Goal: Information Seeking & Learning: Learn about a topic

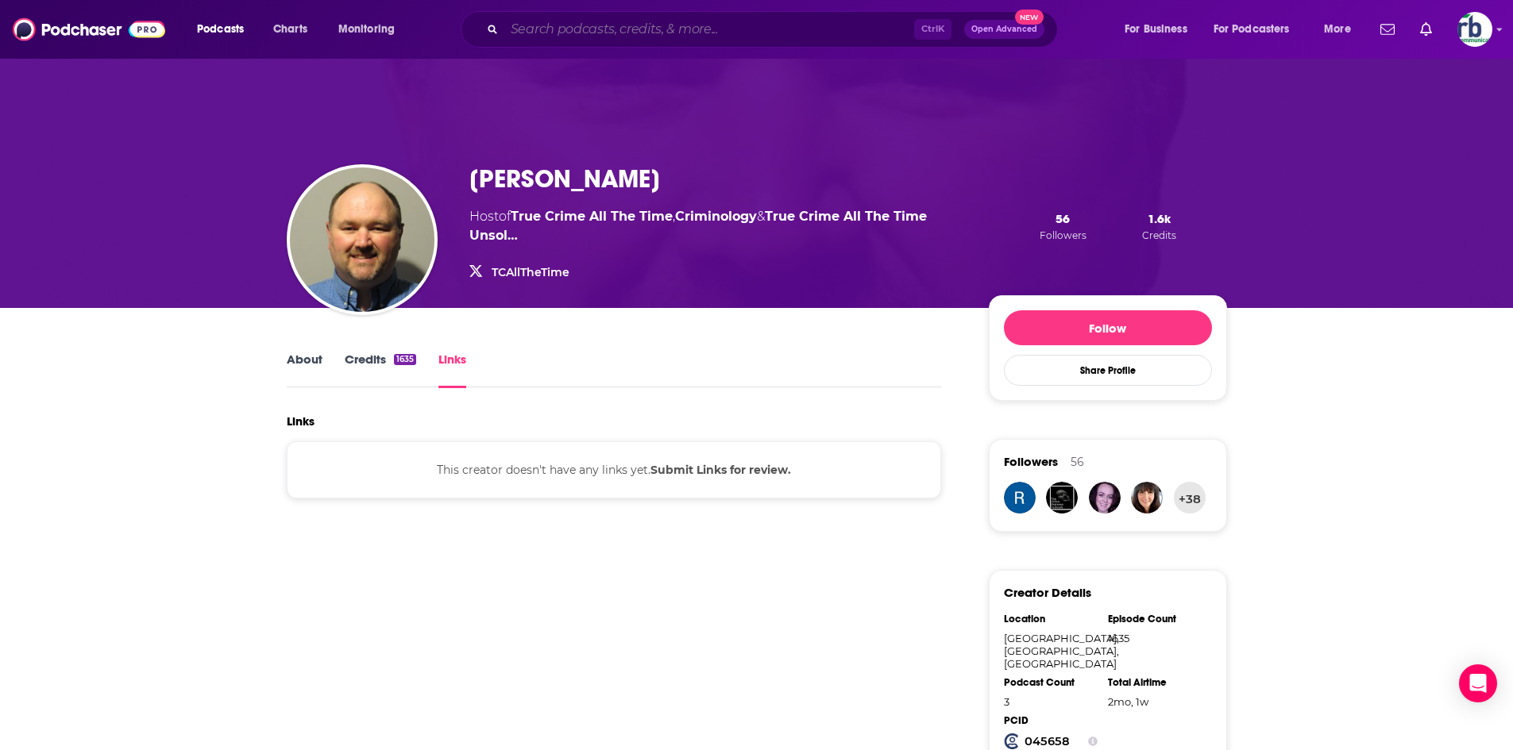
click at [646, 23] on input "Search podcasts, credits, & more..." at bounding box center [709, 29] width 410 height 25
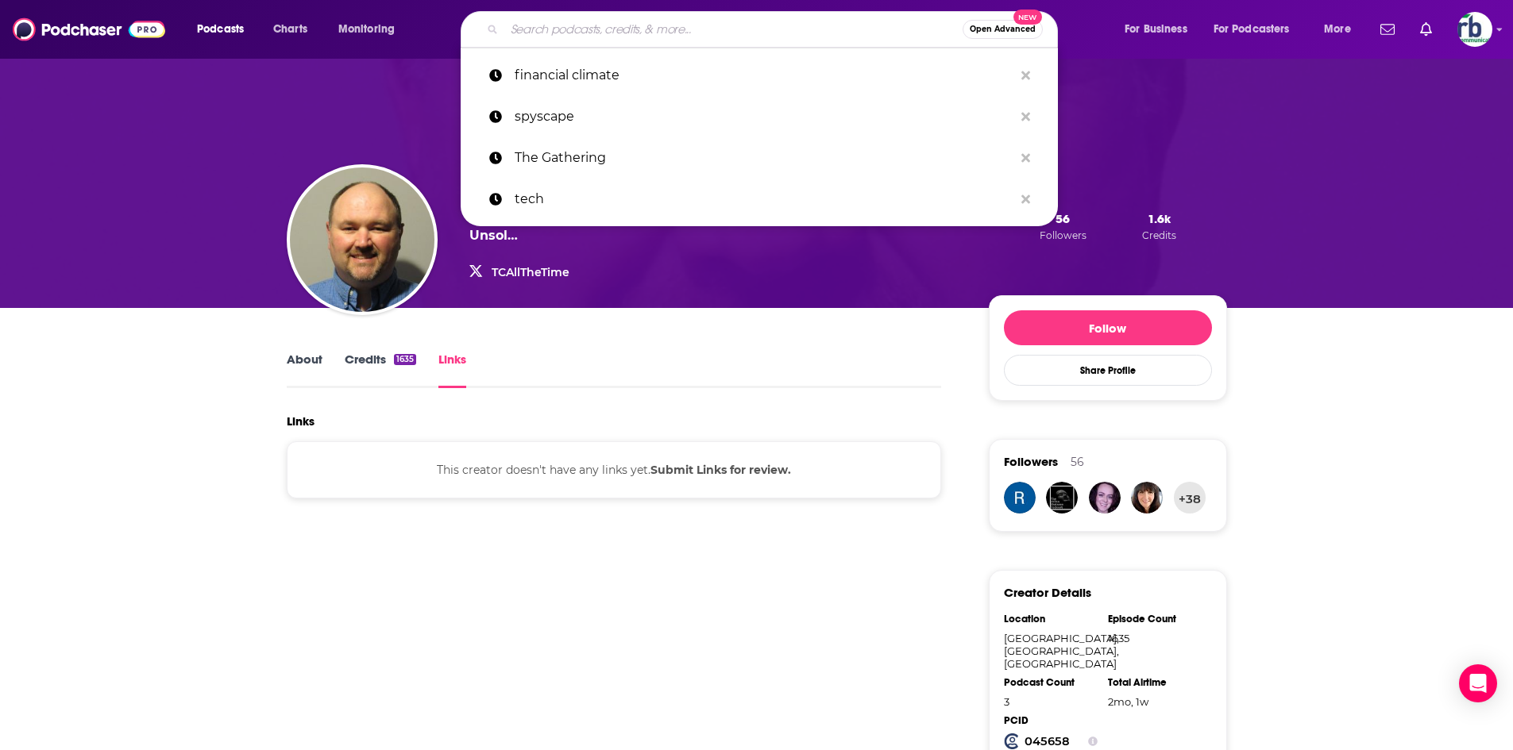
paste input "Tech Snippets [DATE] with [PERSON_NAME]"
type input "Tech Snippets [DATE] with [PERSON_NAME]"
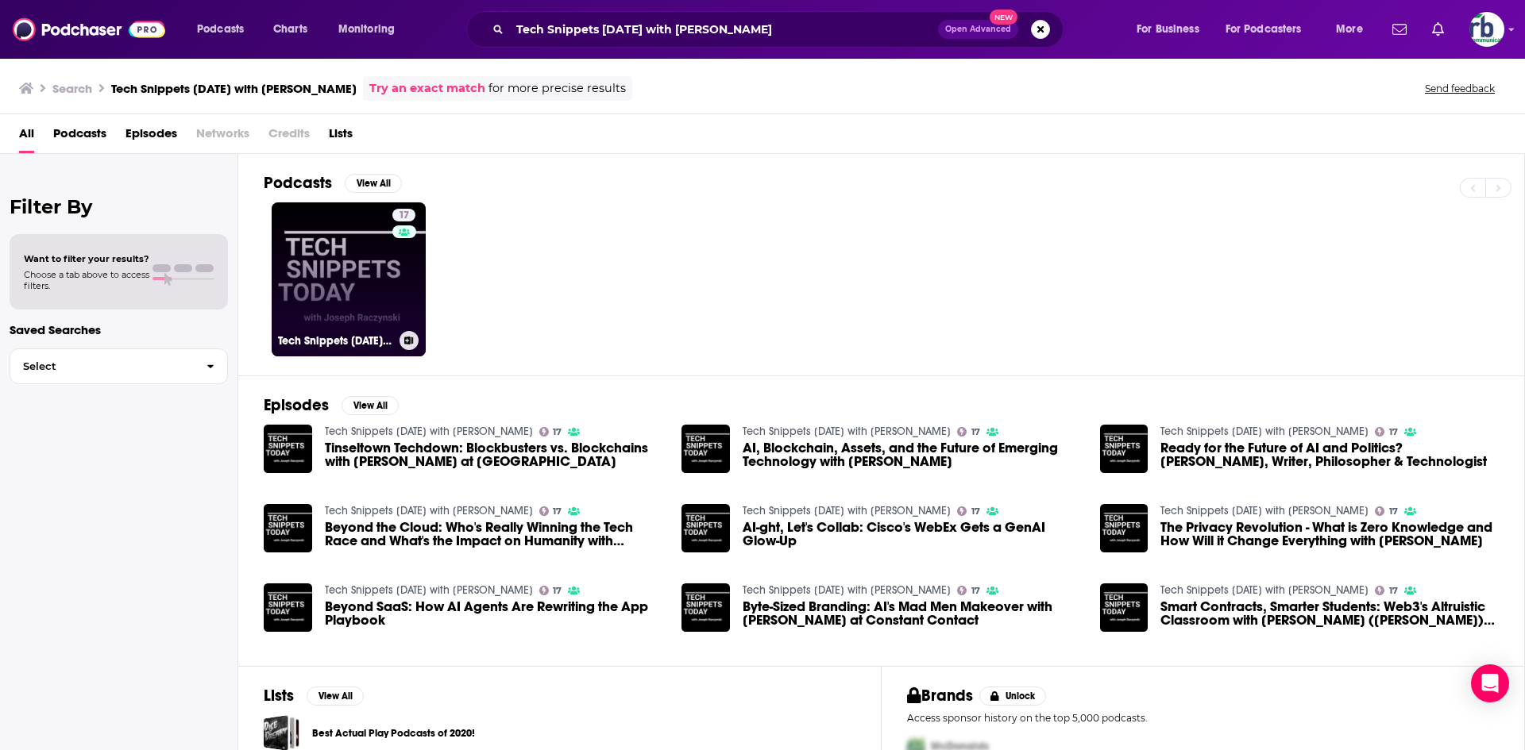
click at [370, 285] on link "17 Tech Snippets [DATE] with [PERSON_NAME]" at bounding box center [349, 280] width 154 height 154
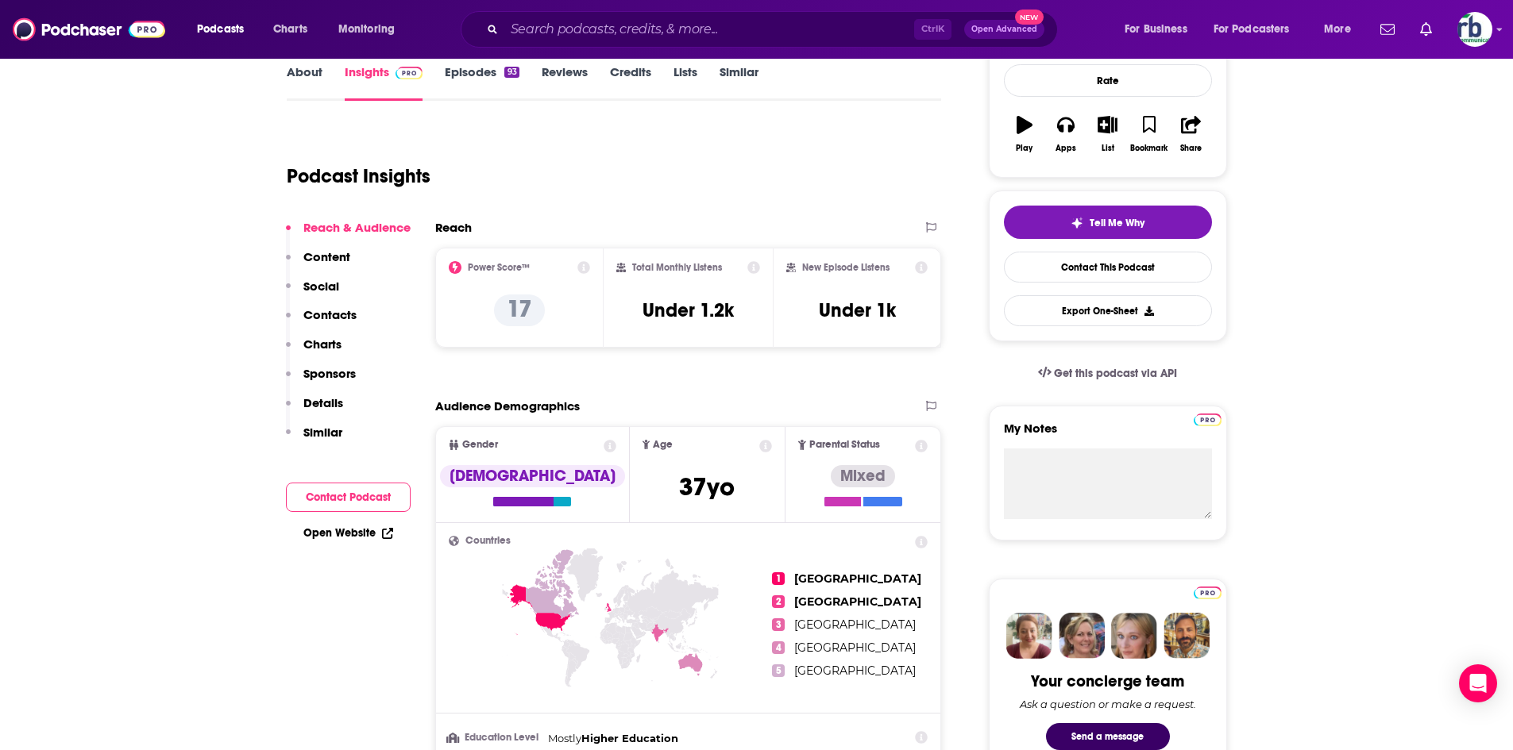
scroll to position [397, 0]
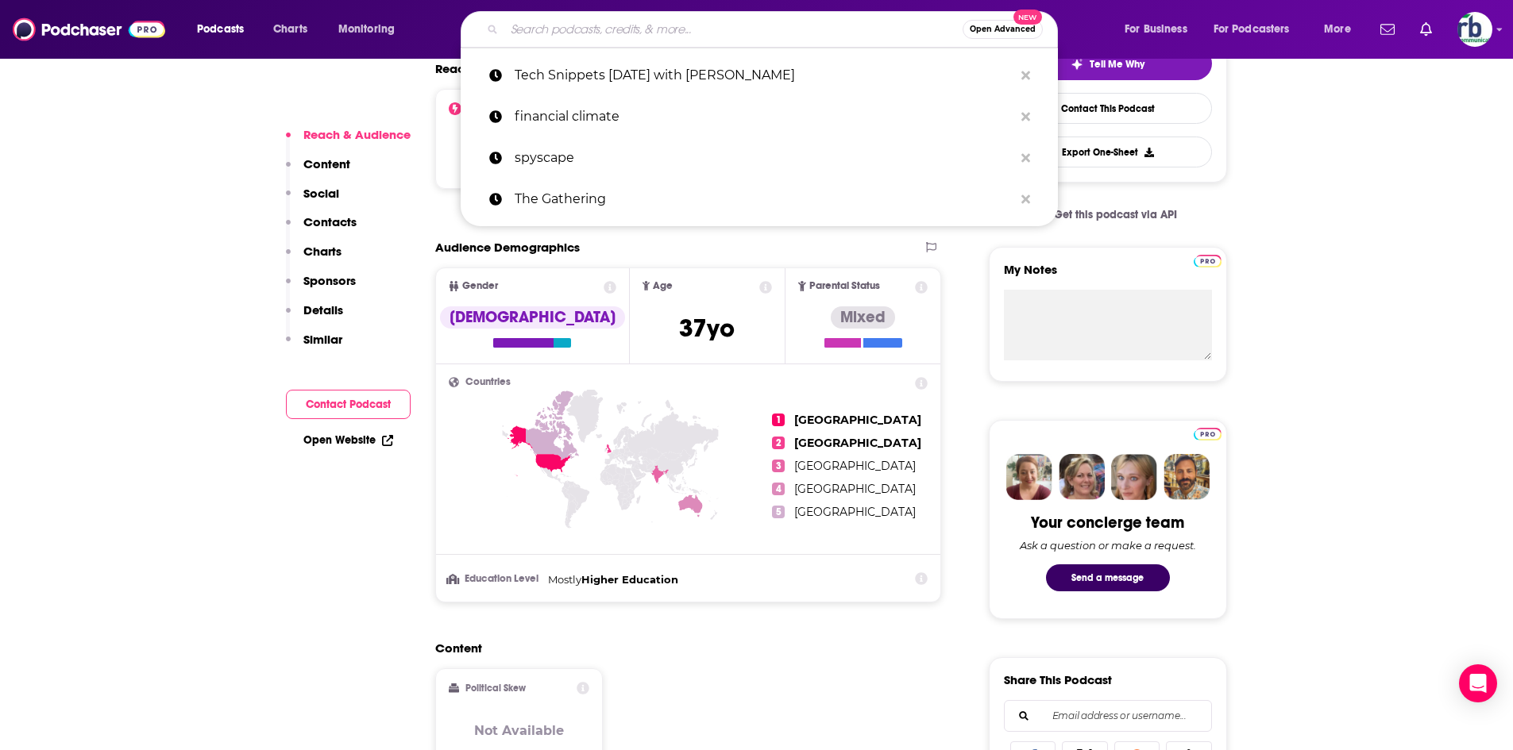
click at [582, 39] on input "Search podcasts, credits, & more..." at bounding box center [733, 29] width 458 height 25
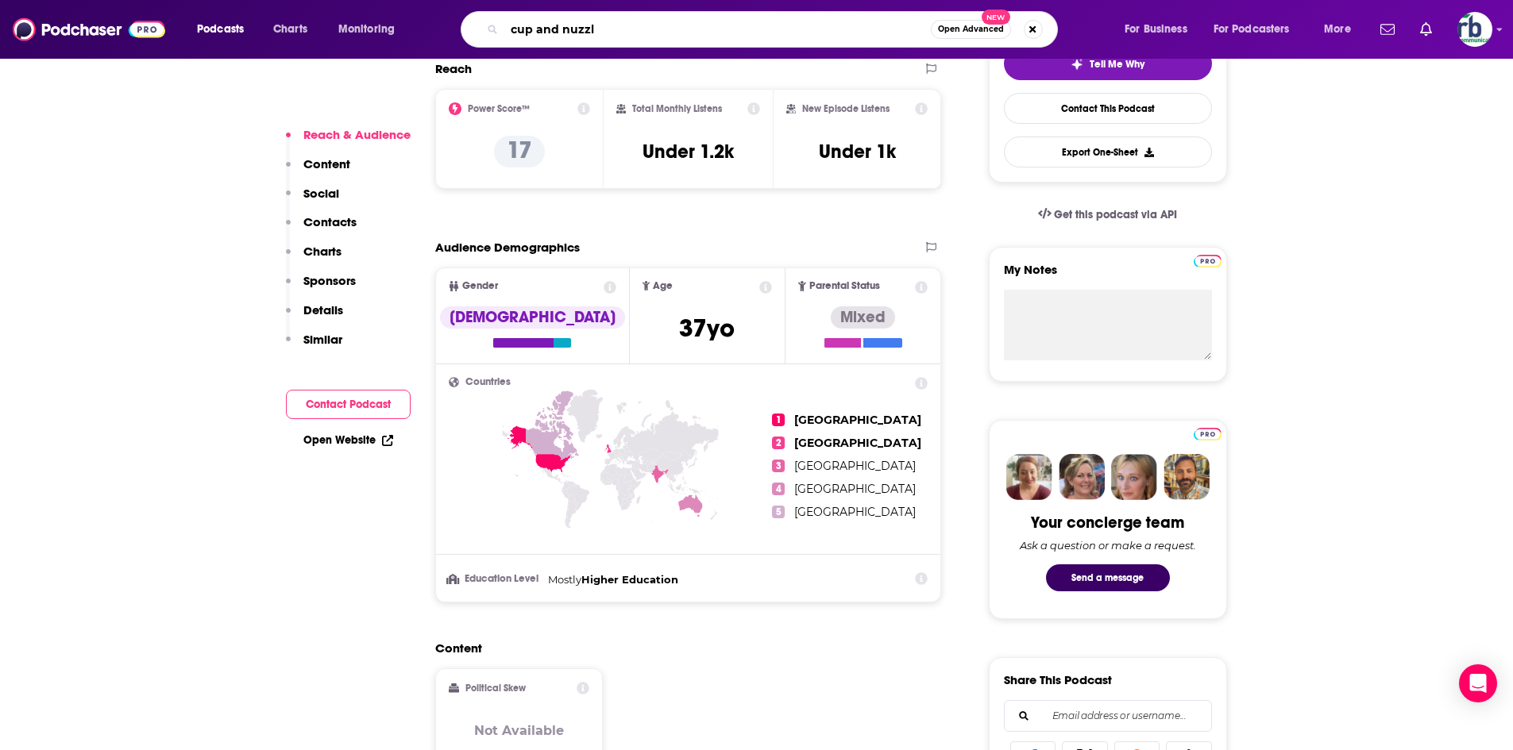
type input "cup and nuzzle"
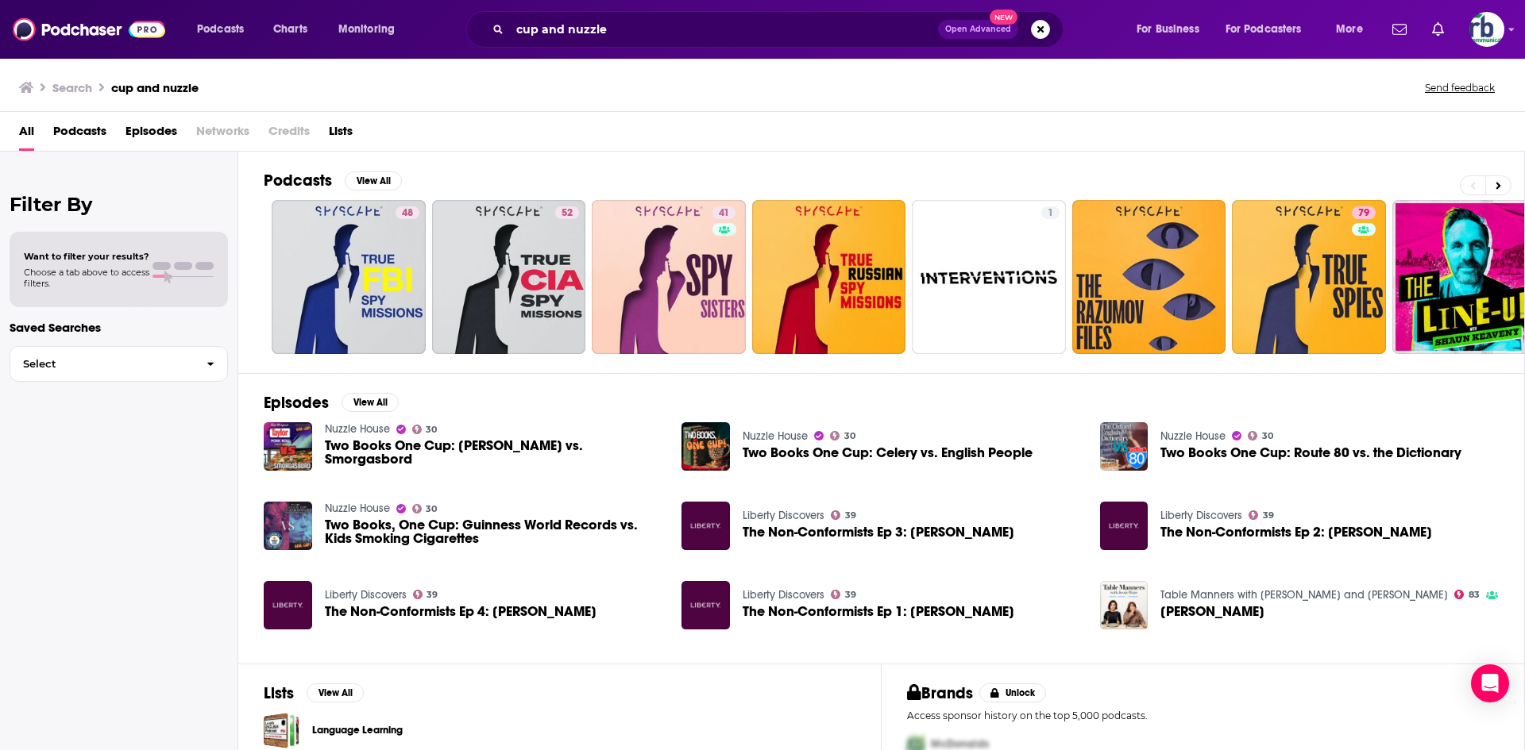
click at [83, 135] on span "Podcasts" at bounding box center [79, 134] width 53 height 33
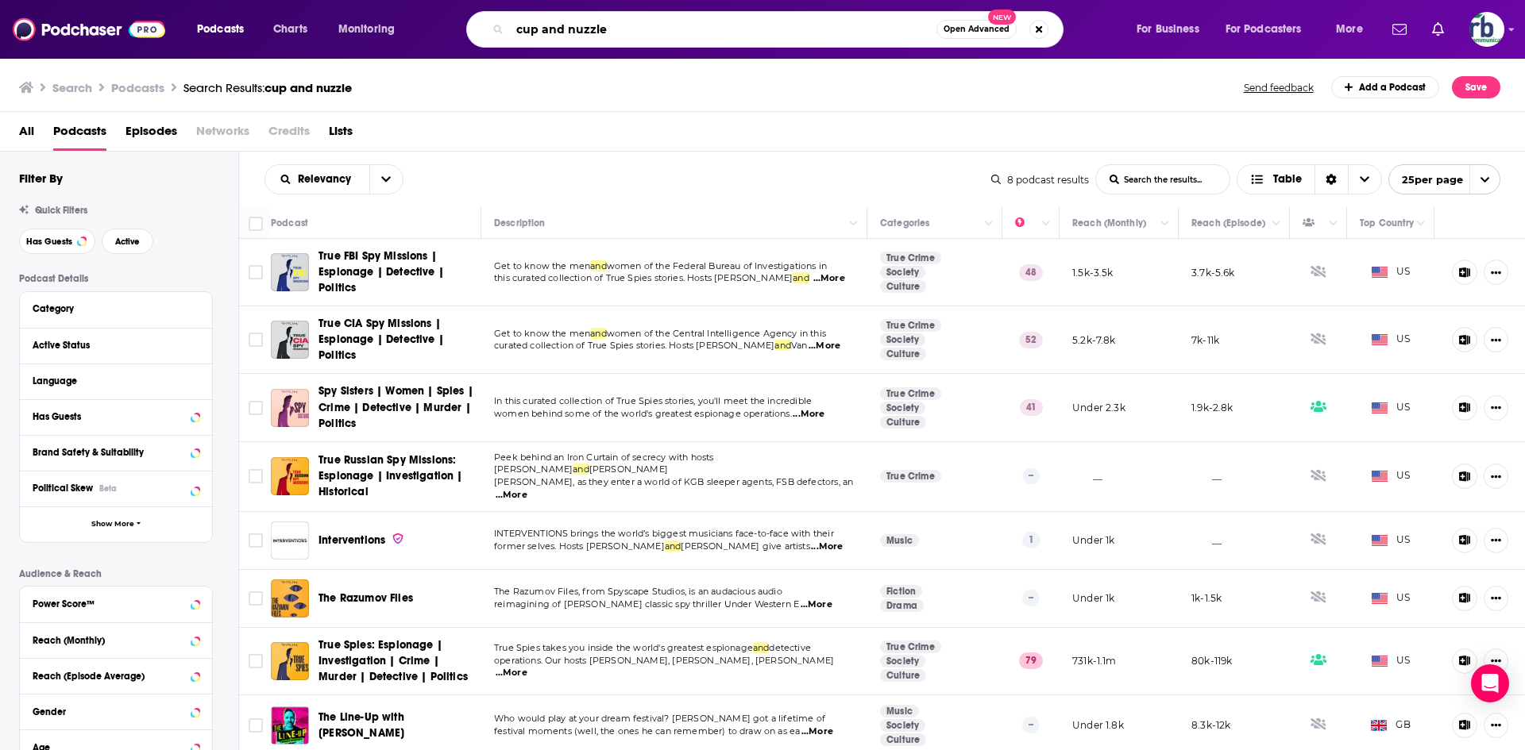
drag, startPoint x: 623, startPoint y: 29, endPoint x: 474, endPoint y: 27, distance: 148.5
click at [473, 29] on div "cup and nuzzle Open Advanced New" at bounding box center [764, 29] width 597 height 37
click at [601, 27] on input "cup and nuzzle" at bounding box center [723, 29] width 426 height 25
click at [617, 35] on input "cup and nuzzle" at bounding box center [723, 29] width 426 height 25
drag, startPoint x: 631, startPoint y: 32, endPoint x: 466, endPoint y: 29, distance: 164.4
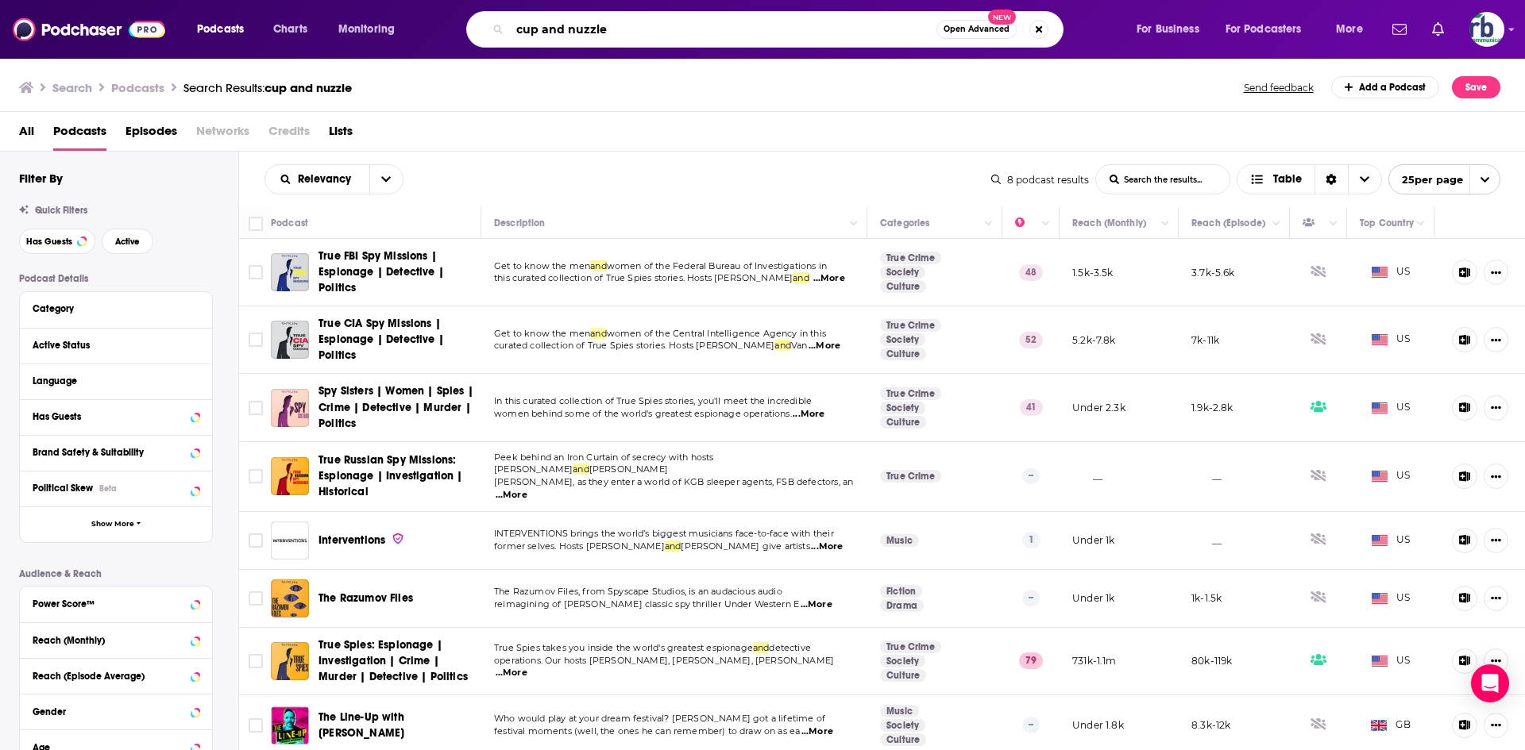
click at [466, 29] on div "cup and nuzzle Open Advanced New" at bounding box center [764, 29] width 597 height 37
type input "true spies debrief"
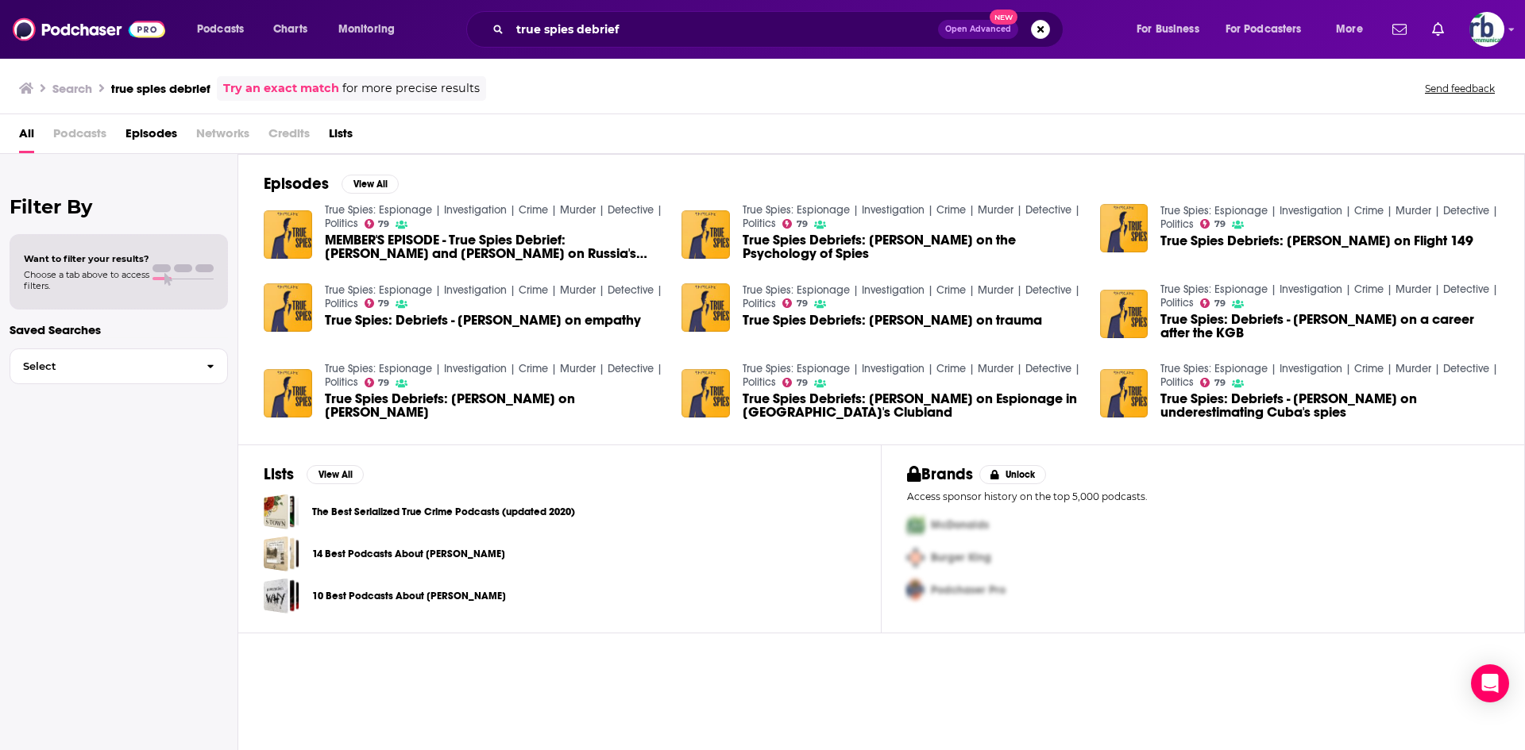
click at [341, 245] on span "MEMBER'S EPISODE - True Spies Debrief: [PERSON_NAME] and [PERSON_NAME] on Russi…" at bounding box center [494, 246] width 338 height 27
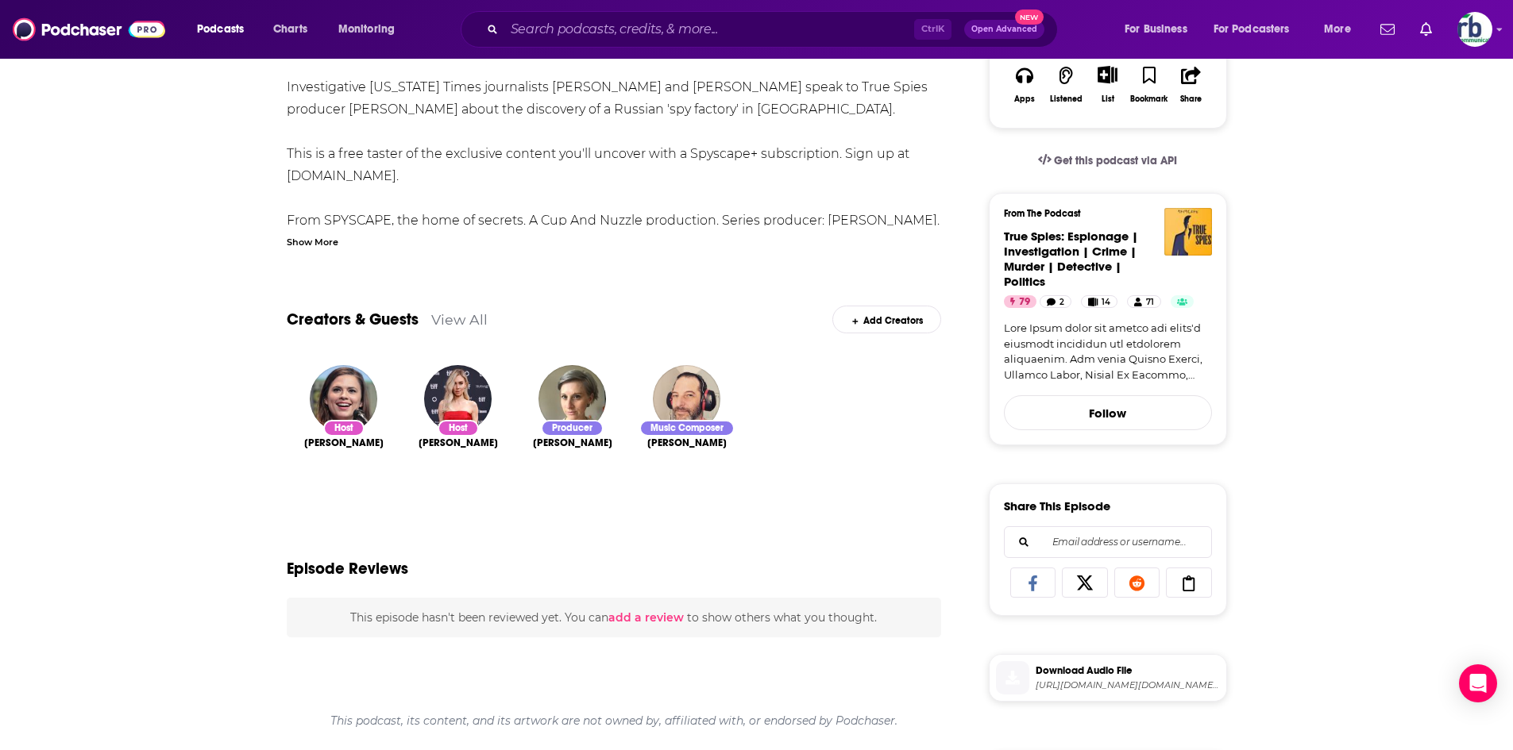
scroll to position [79, 0]
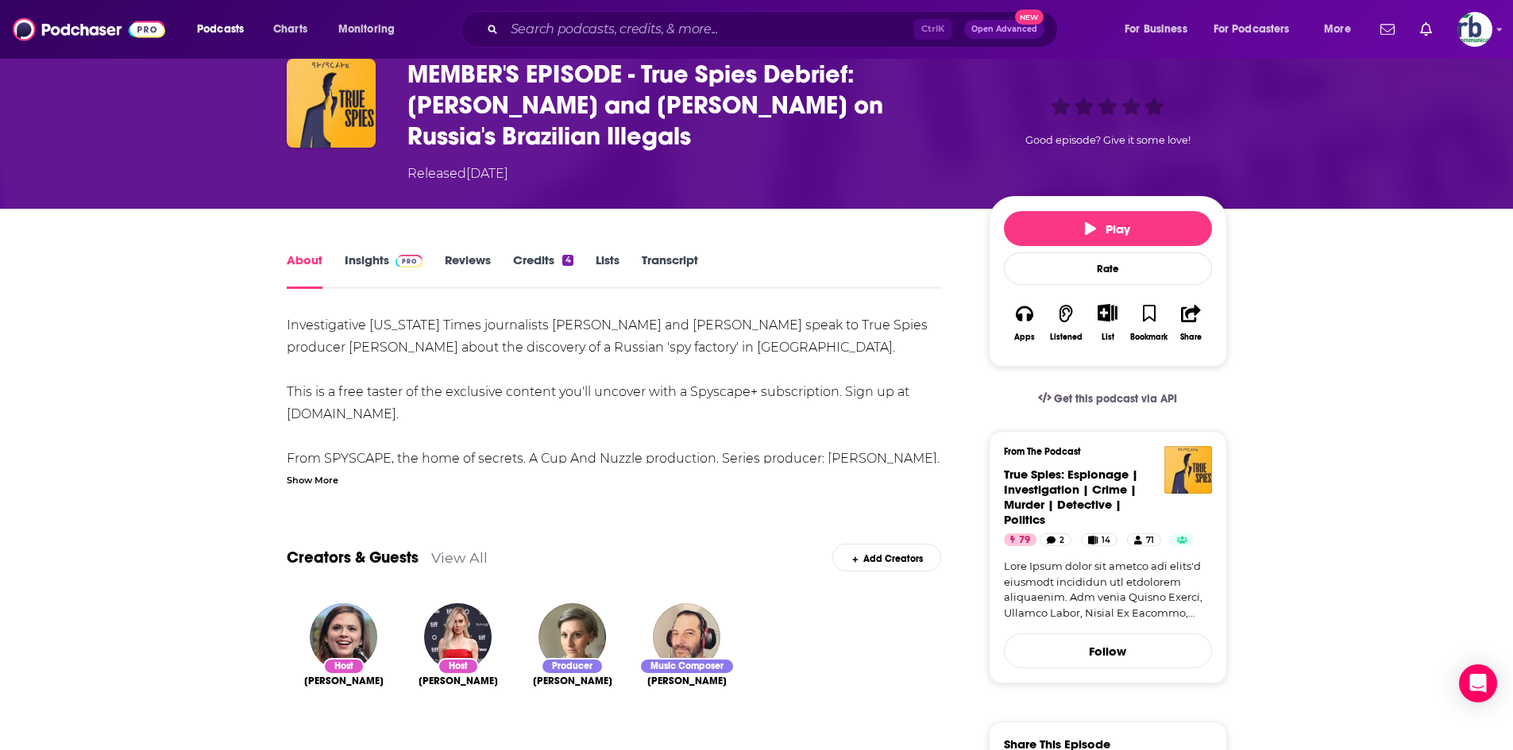
click at [302, 486] on div "Show More" at bounding box center [313, 479] width 52 height 15
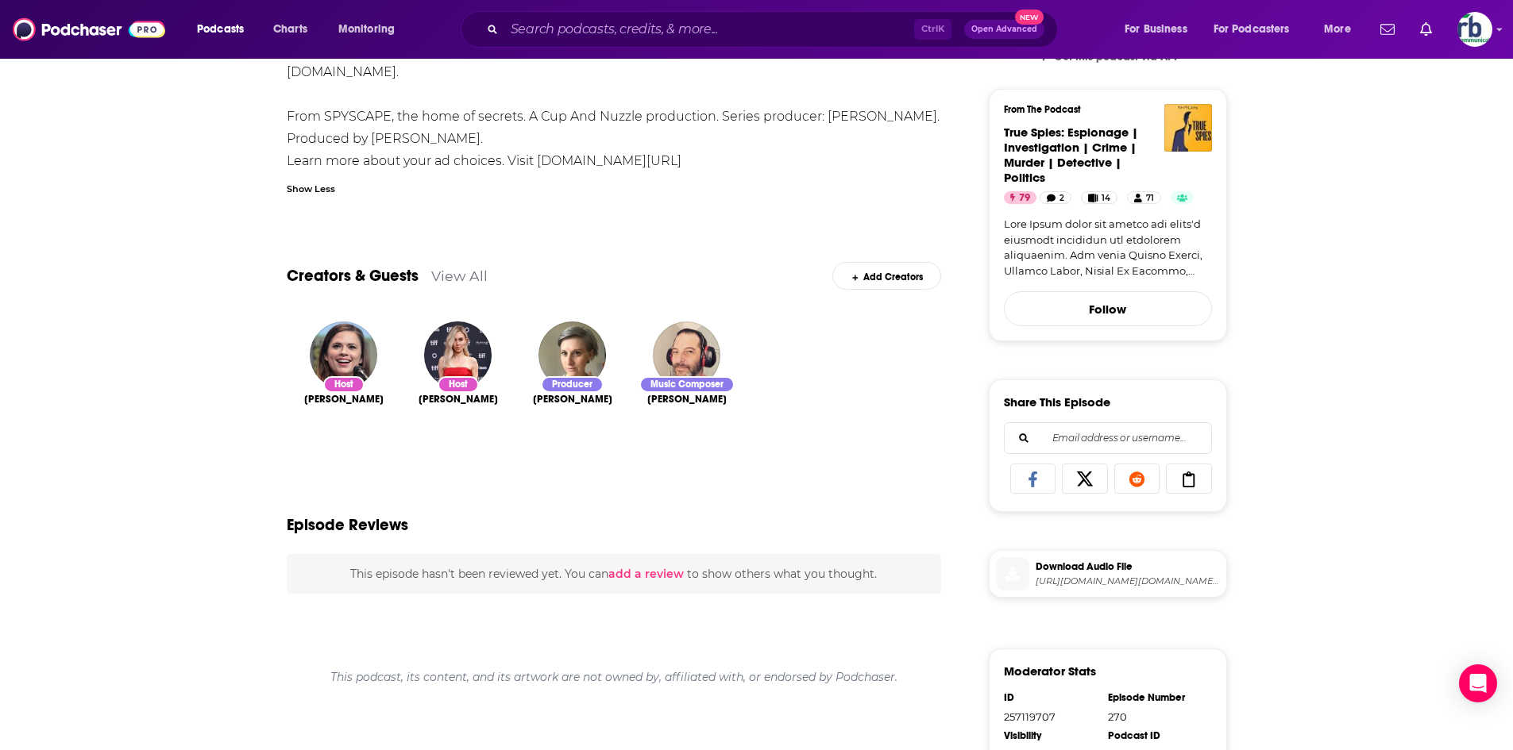
scroll to position [104, 0]
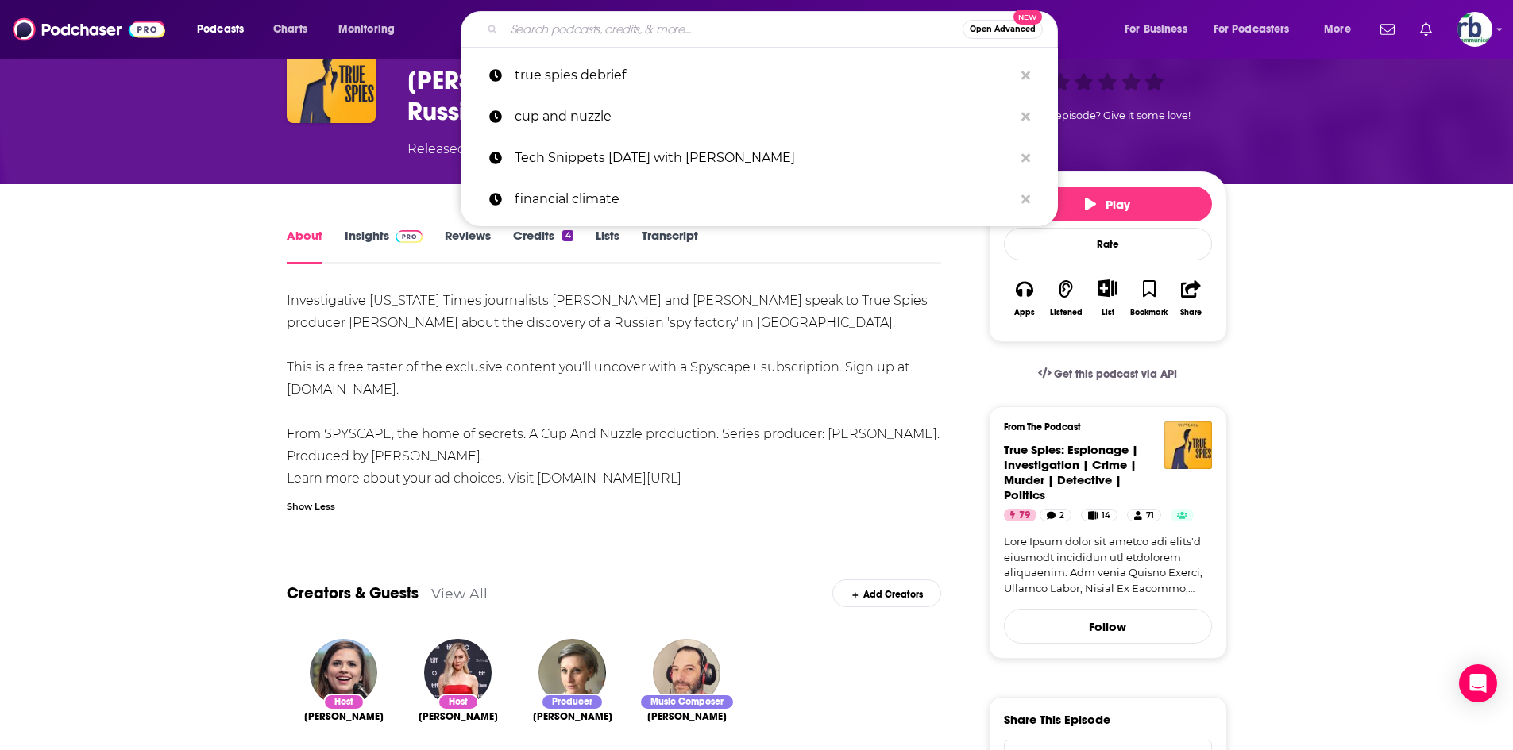
click at [693, 36] on input "Search podcasts, credits, & more..." at bounding box center [733, 29] width 458 height 25
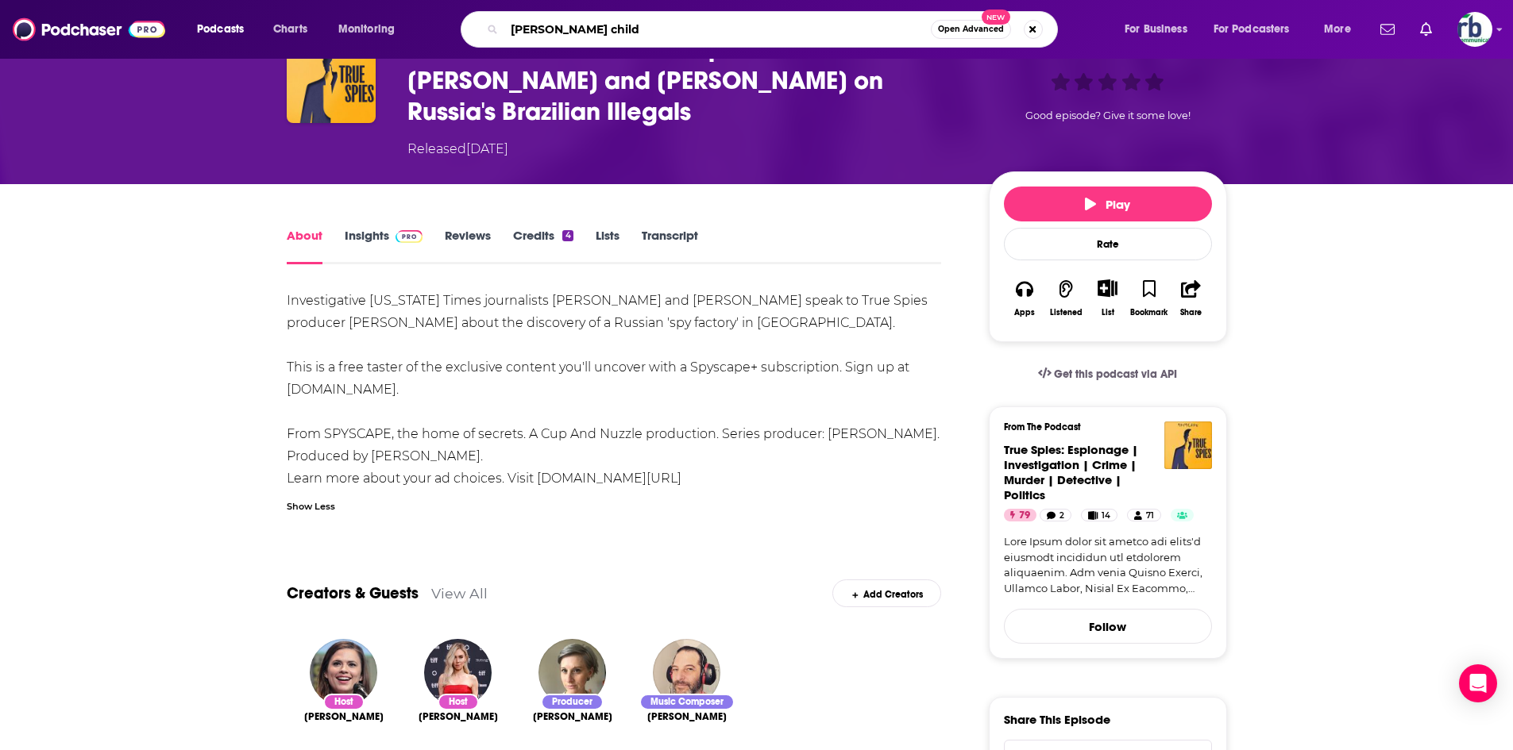
type input "[PERSON_NAME] childs"
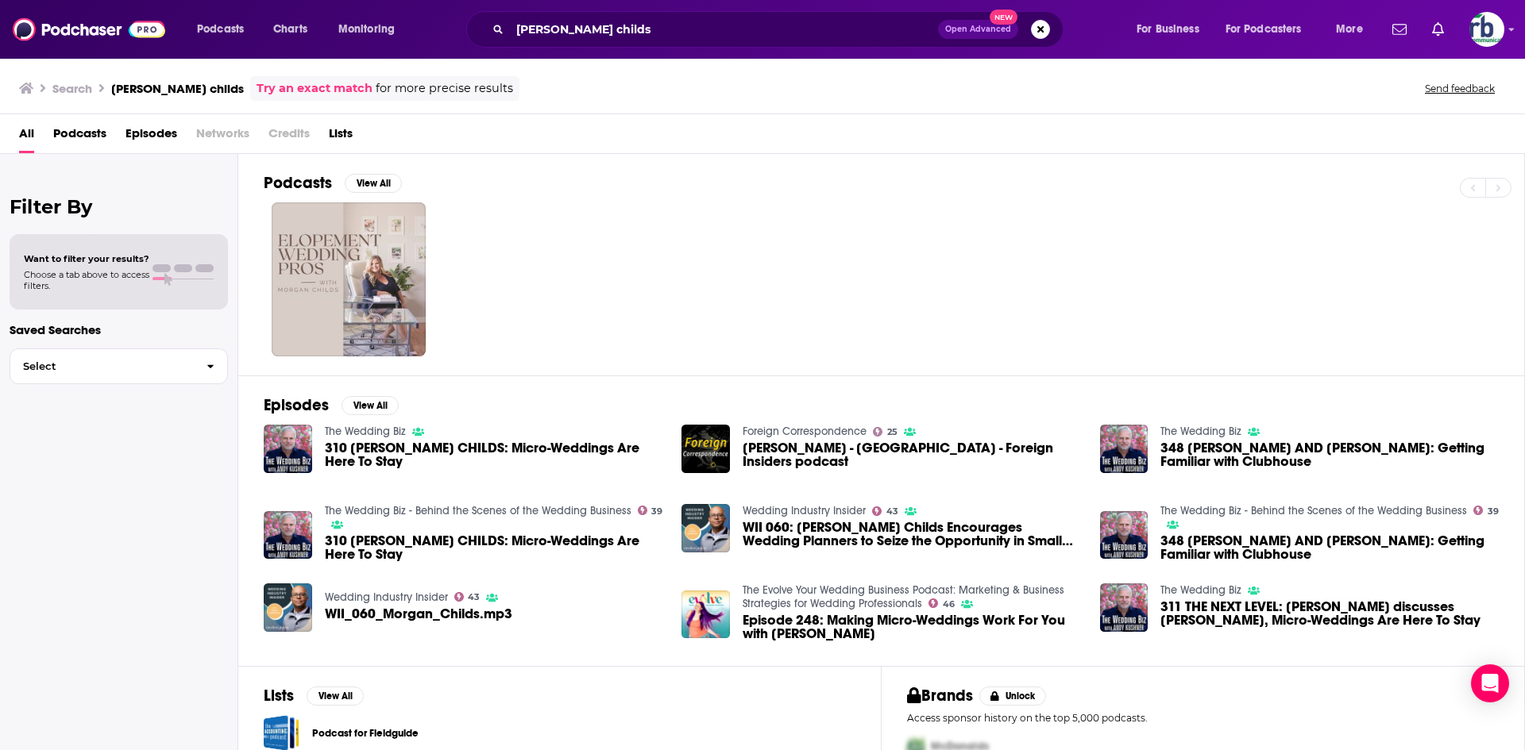
click at [96, 135] on span "Podcasts" at bounding box center [79, 137] width 53 height 33
